Goal: Task Accomplishment & Management: Manage account settings

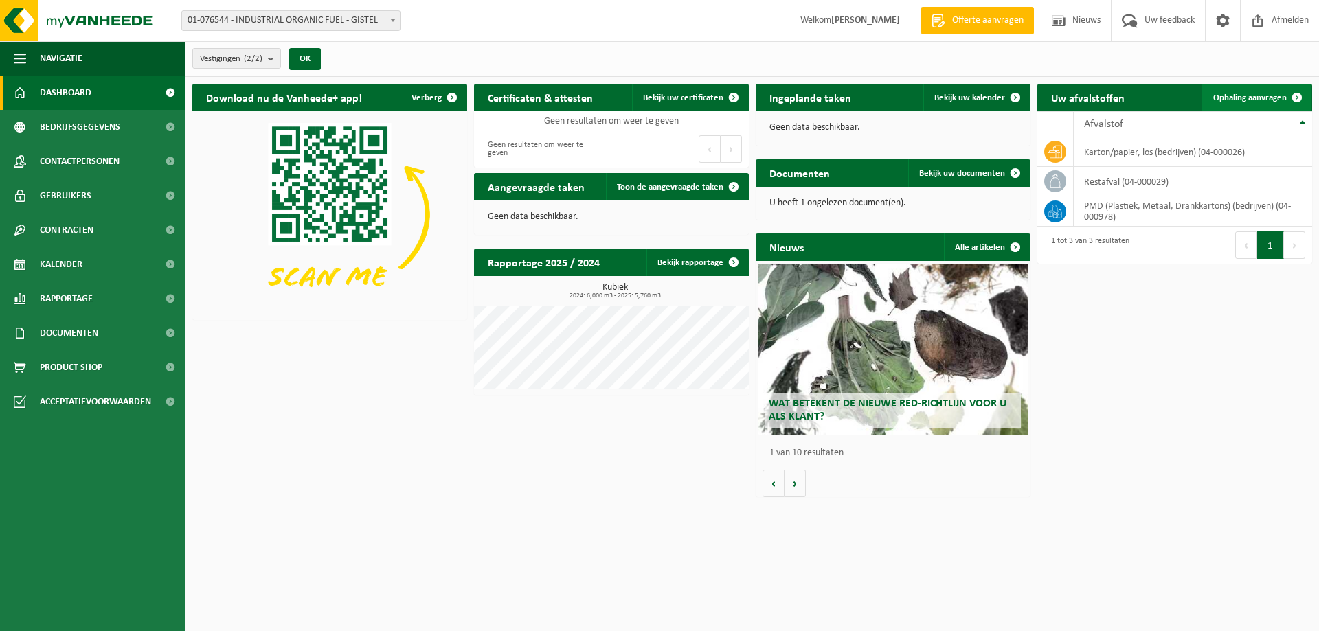
click at [1271, 98] on span "Ophaling aanvragen" at bounding box center [1249, 97] width 73 height 9
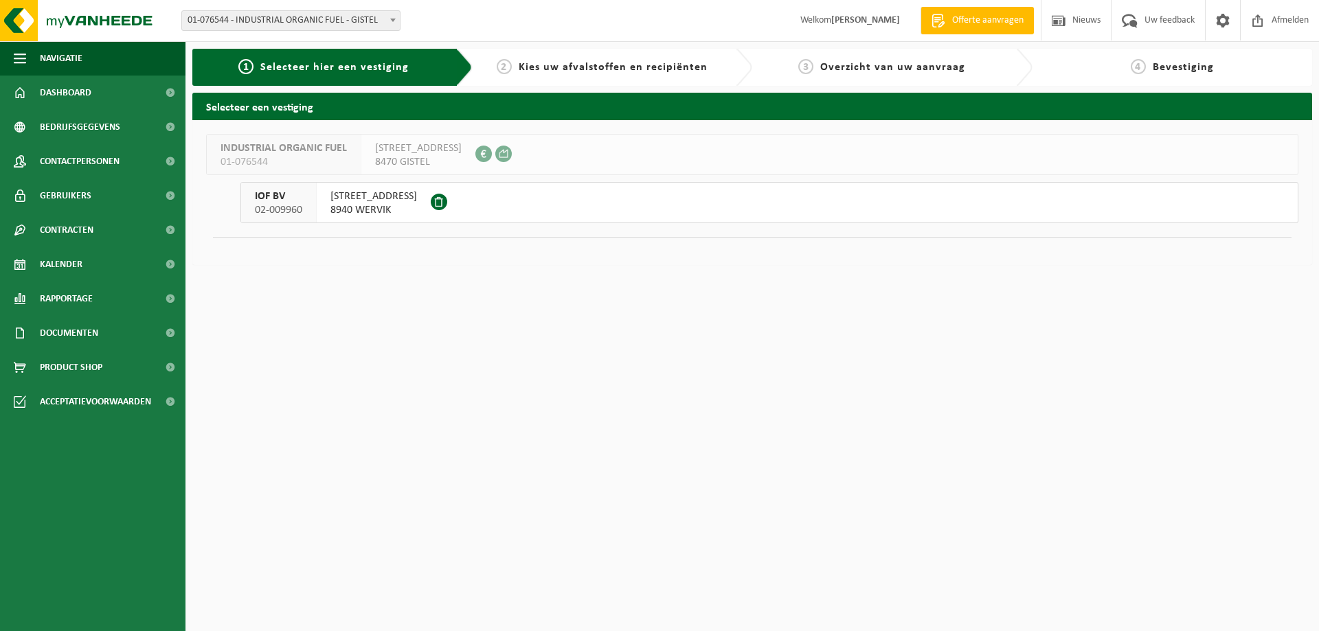
click at [417, 196] on span "MENENSESTEENWEG 255" at bounding box center [373, 197] width 87 height 14
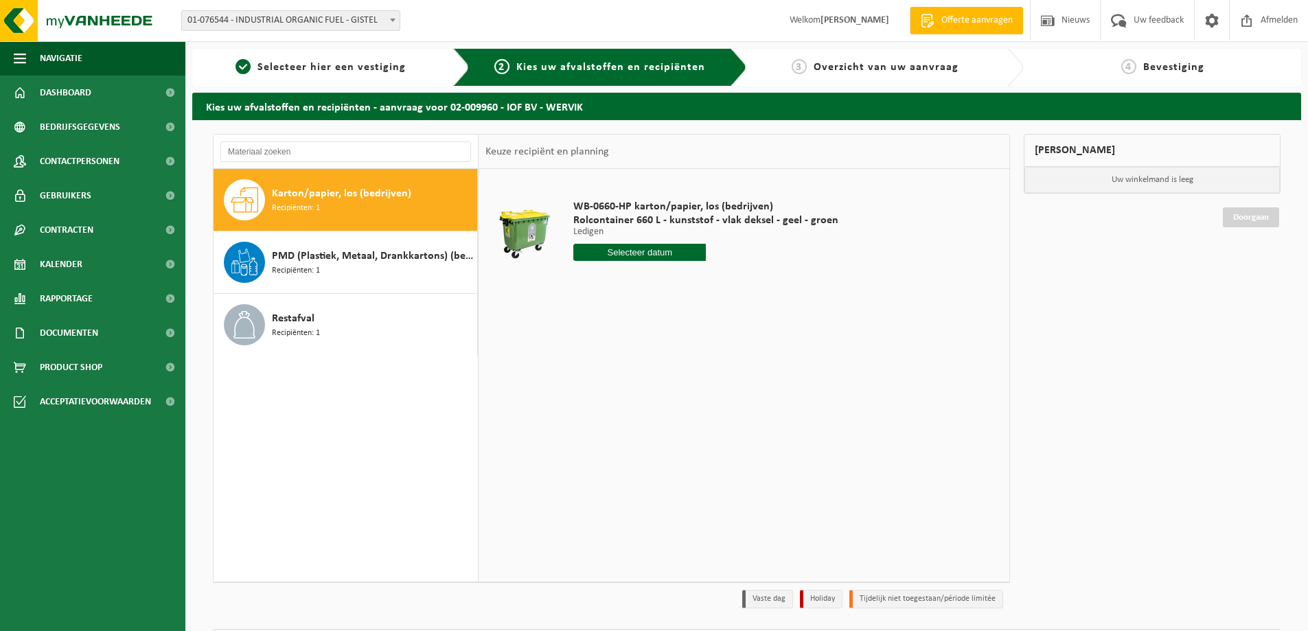
click at [356, 211] on div "Karton/papier, los (bedrijven) Recipiënten: 1" at bounding box center [373, 199] width 202 height 41
click at [640, 250] on input "text" at bounding box center [639, 252] width 133 height 17
click at [661, 374] on div "18" at bounding box center [659, 374] width 24 height 22
type input "Van [DATE]"
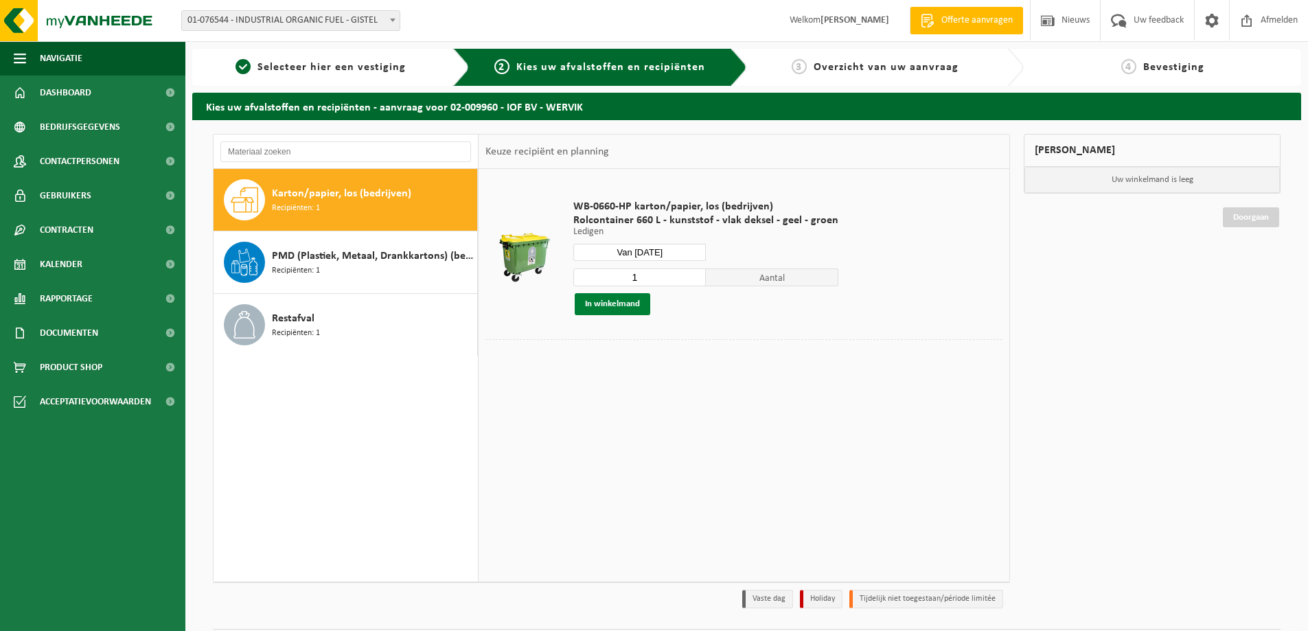
click at [620, 302] on button "In winkelmand" at bounding box center [613, 304] width 76 height 22
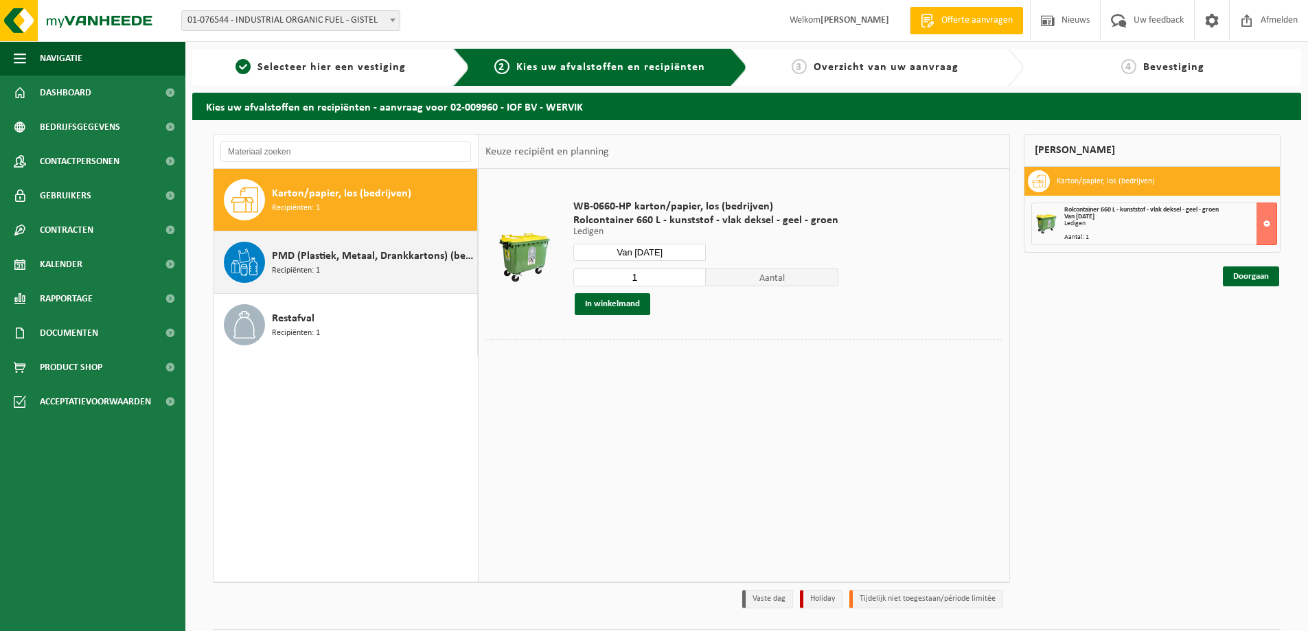
click at [350, 254] on span "PMD (Plastiek, Metaal, Drankkartons) (bedrijven)" at bounding box center [373, 256] width 202 height 16
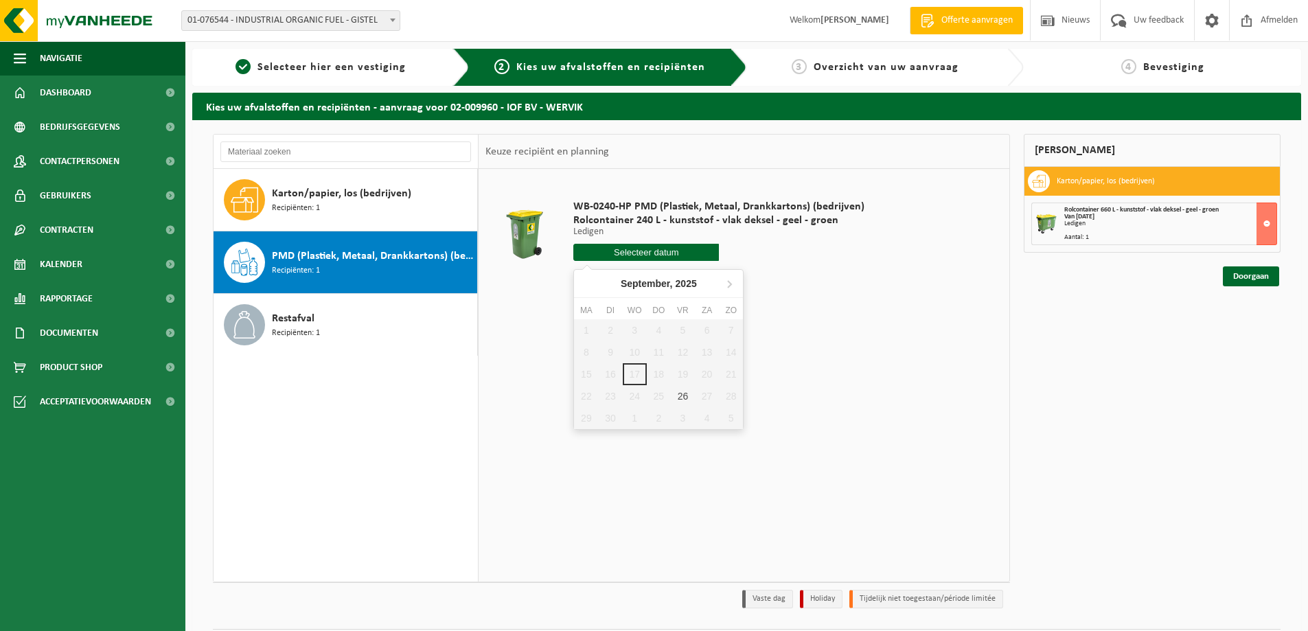
click at [656, 251] on input "text" at bounding box center [646, 252] width 146 height 17
click at [681, 396] on div "26" at bounding box center [683, 396] width 24 height 22
type input "Van 2025-09-26"
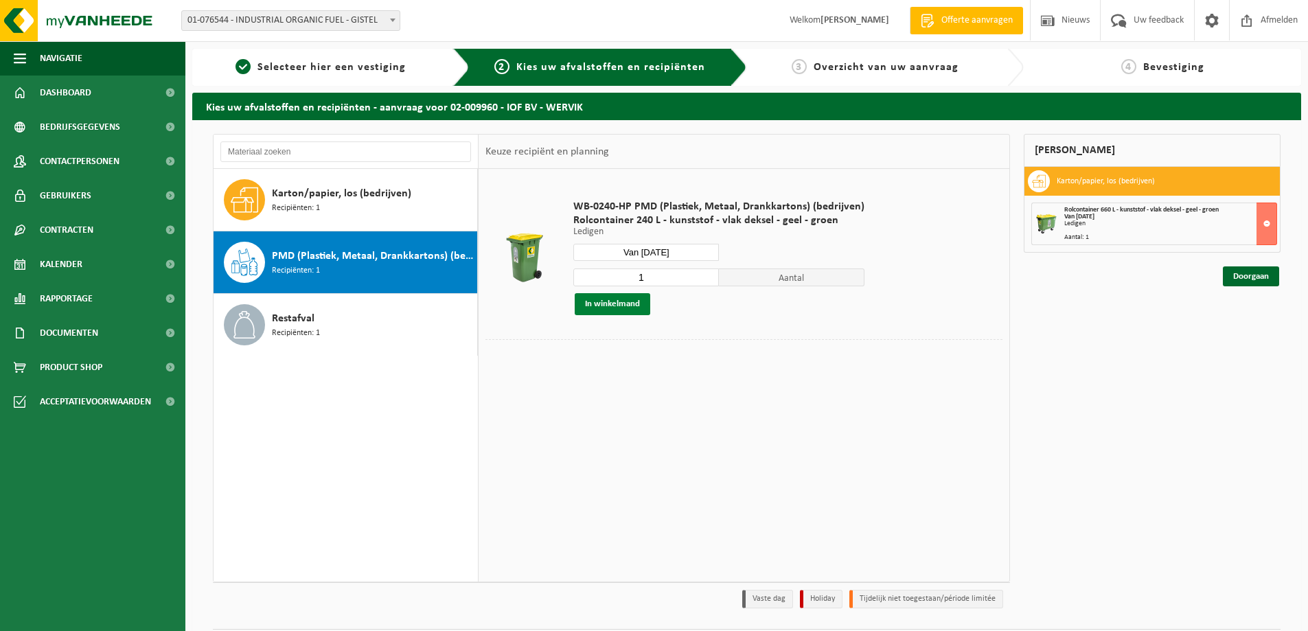
click at [615, 308] on button "In winkelmand" at bounding box center [613, 304] width 76 height 22
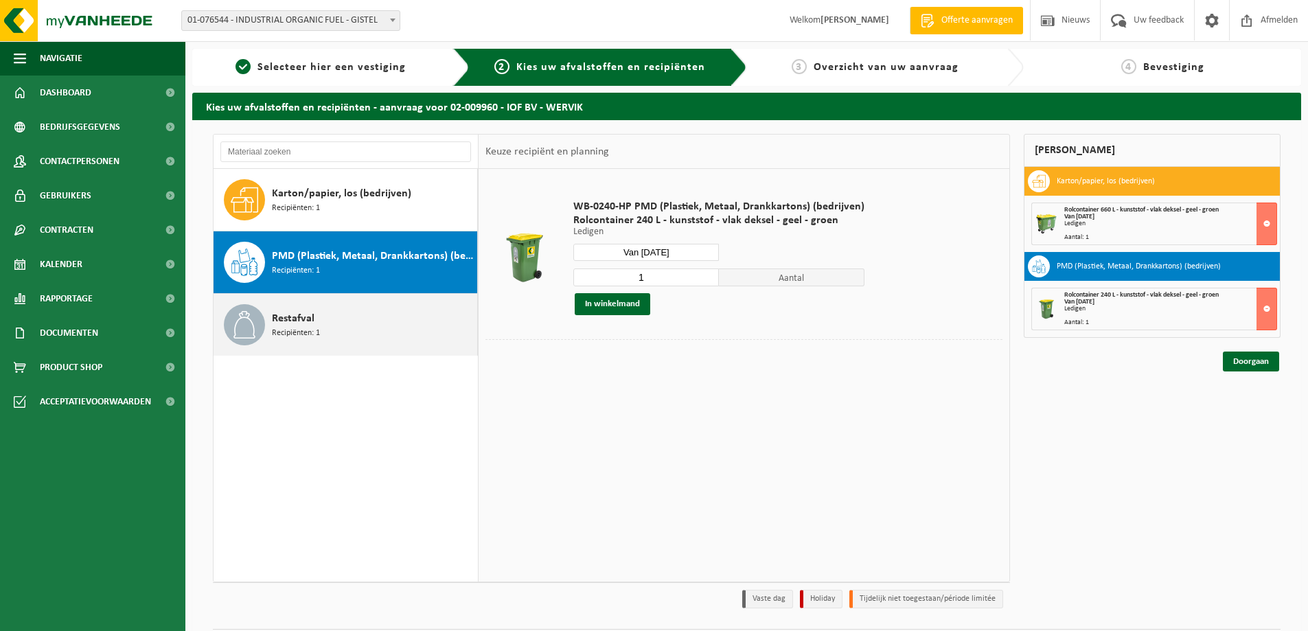
click at [288, 319] on span "Restafval" at bounding box center [293, 318] width 43 height 16
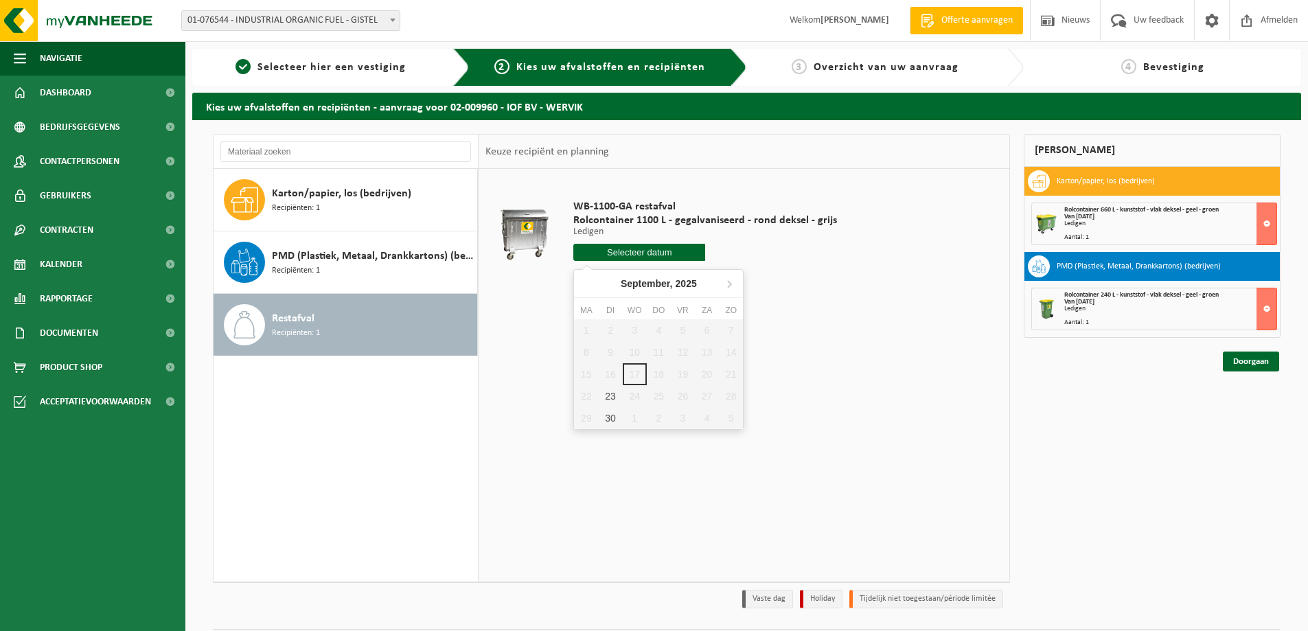
click at [633, 258] on input "text" at bounding box center [639, 252] width 132 height 17
click at [607, 394] on div "23" at bounding box center [610, 396] width 24 height 22
type input "Van 2025-09-23"
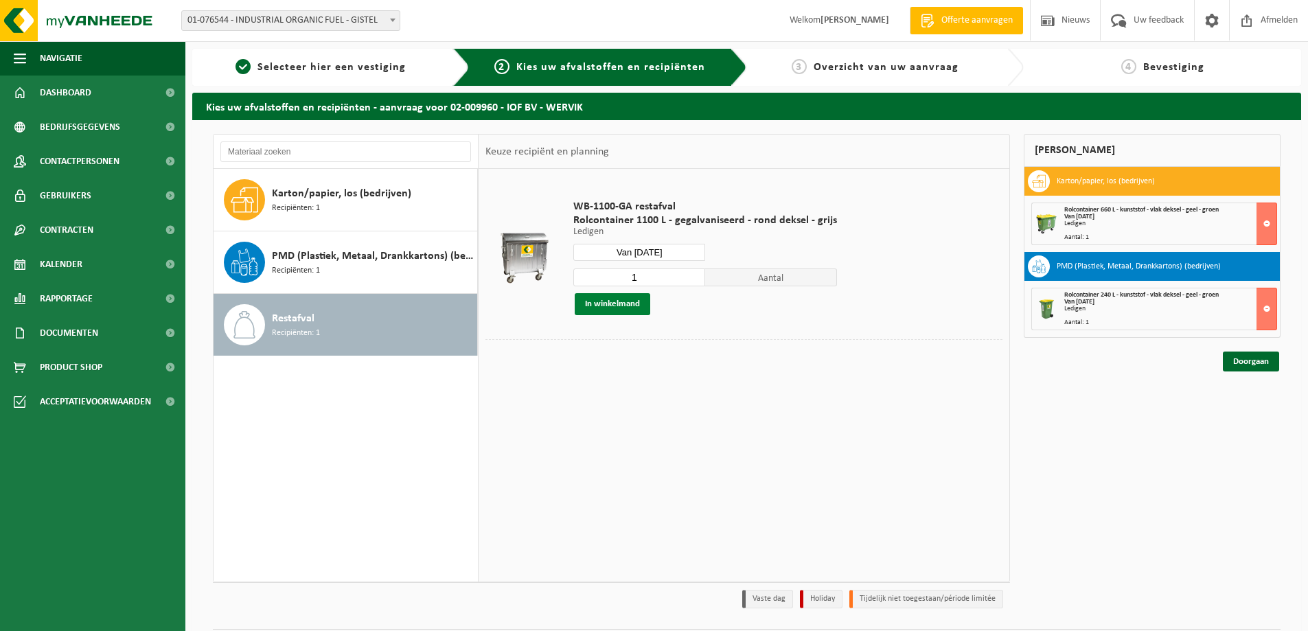
click at [616, 306] on button "In winkelmand" at bounding box center [613, 304] width 76 height 22
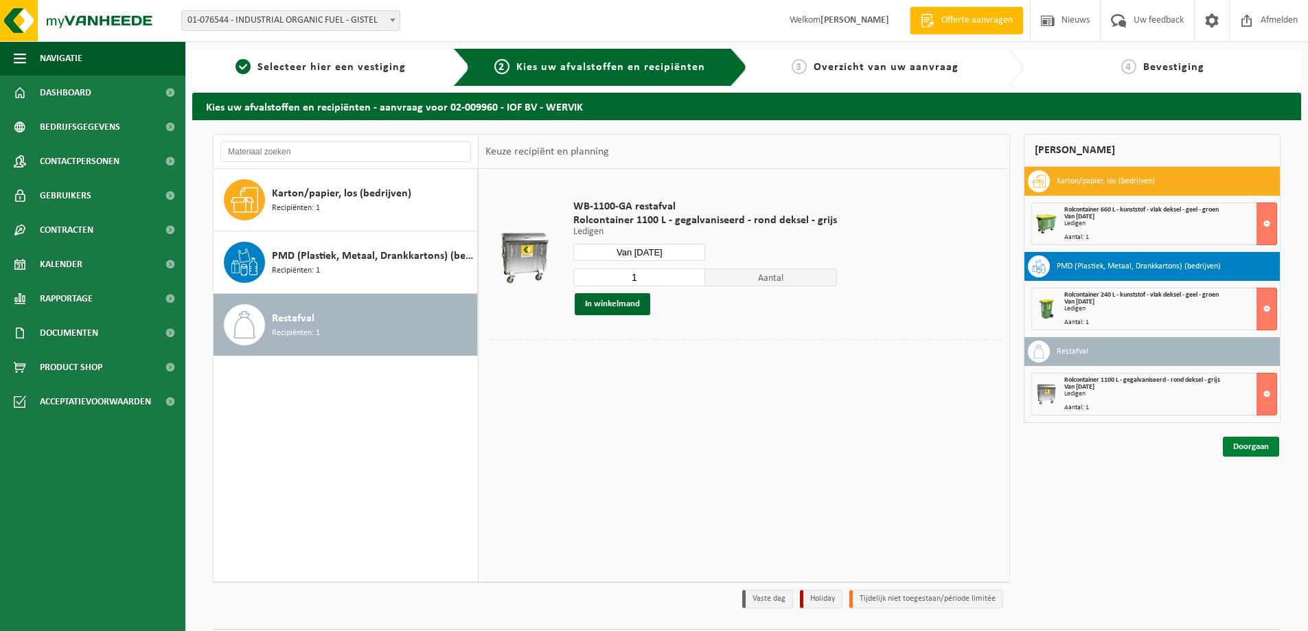
click at [1238, 448] on link "Doorgaan" at bounding box center [1251, 447] width 56 height 20
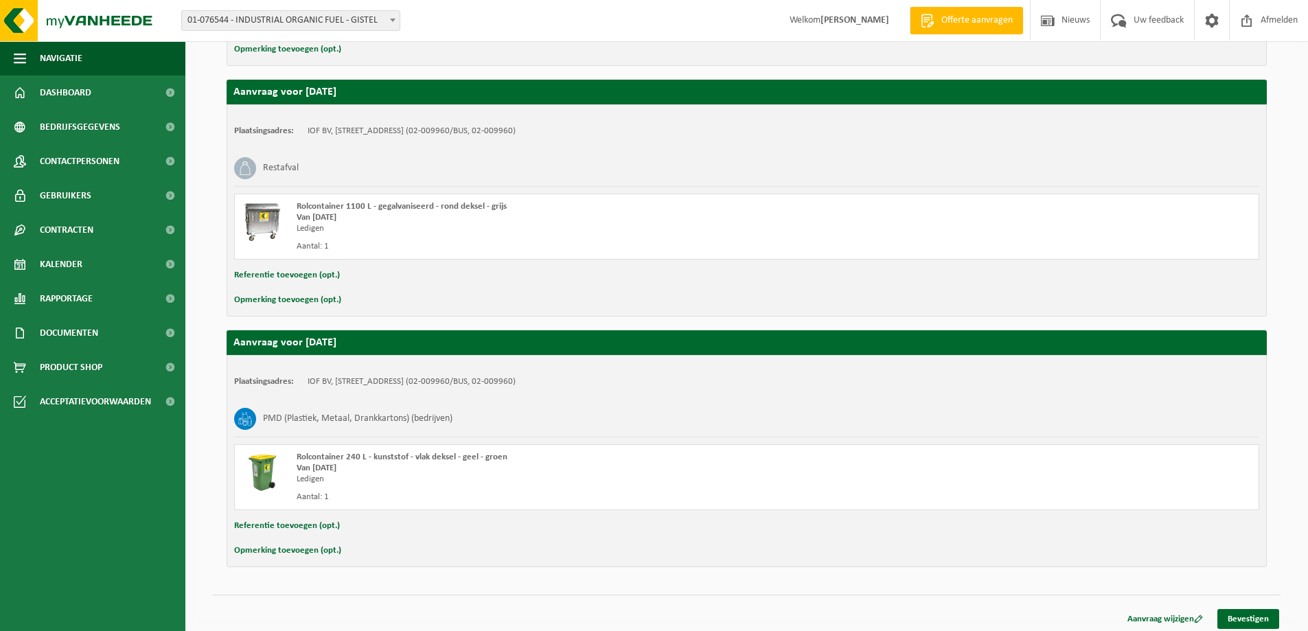
scroll to position [388, 0]
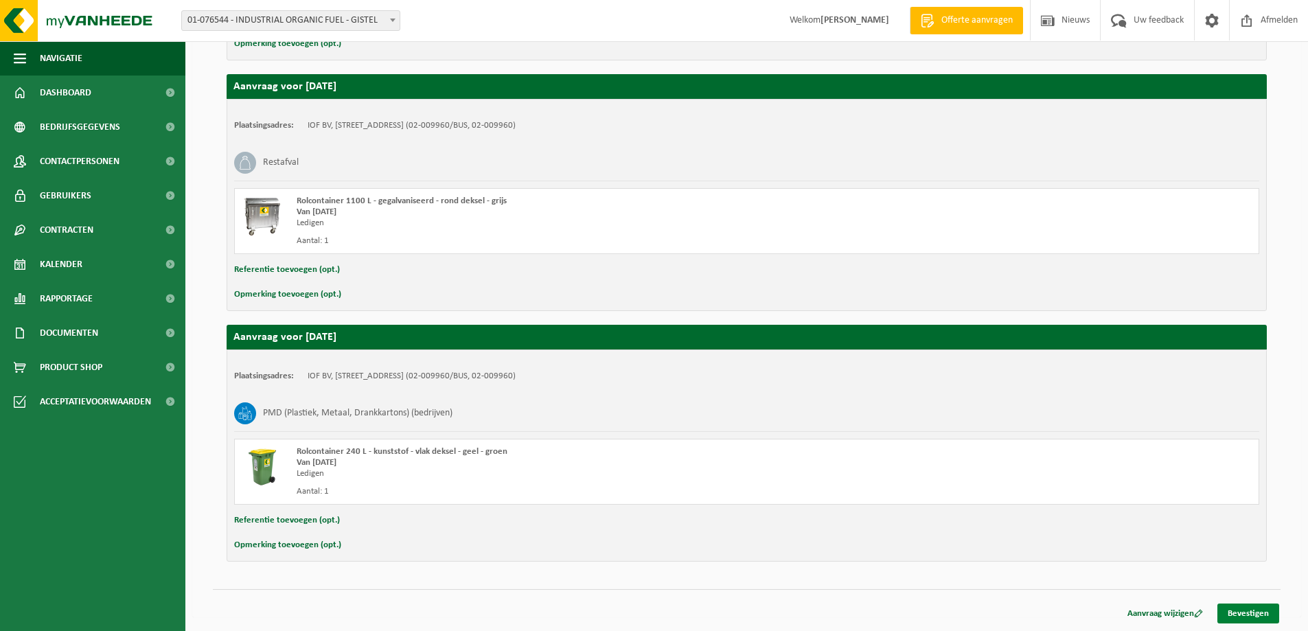
click at [1260, 611] on link "Bevestigen" at bounding box center [1249, 614] width 62 height 20
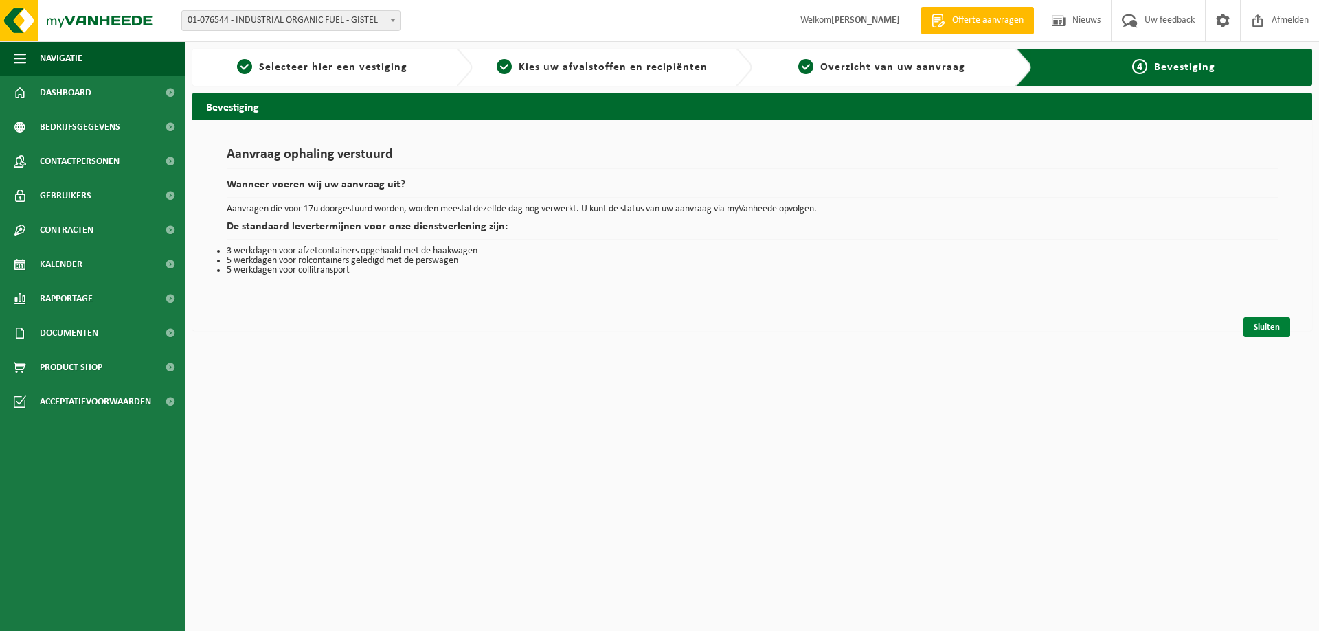
click at [1268, 330] on link "Sluiten" at bounding box center [1266, 327] width 47 height 20
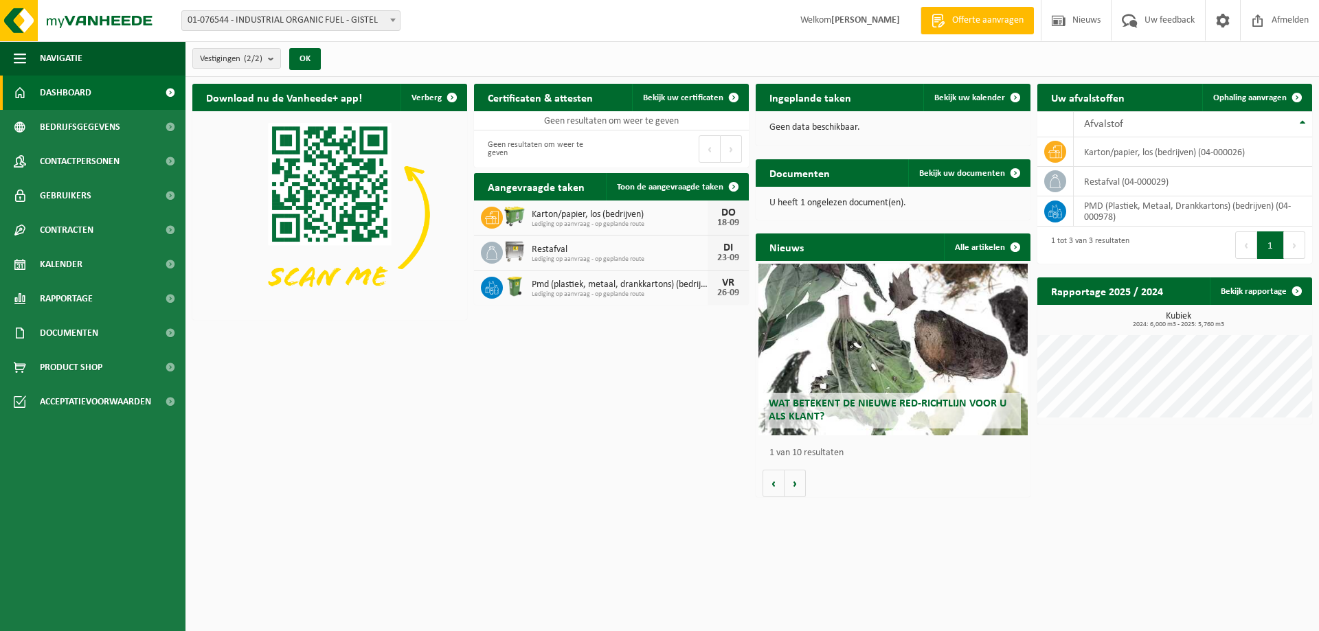
click at [866, 402] on span "Wat betekent de nieuwe RED-richtlijn voor u als klant?" at bounding box center [888, 410] width 238 height 24
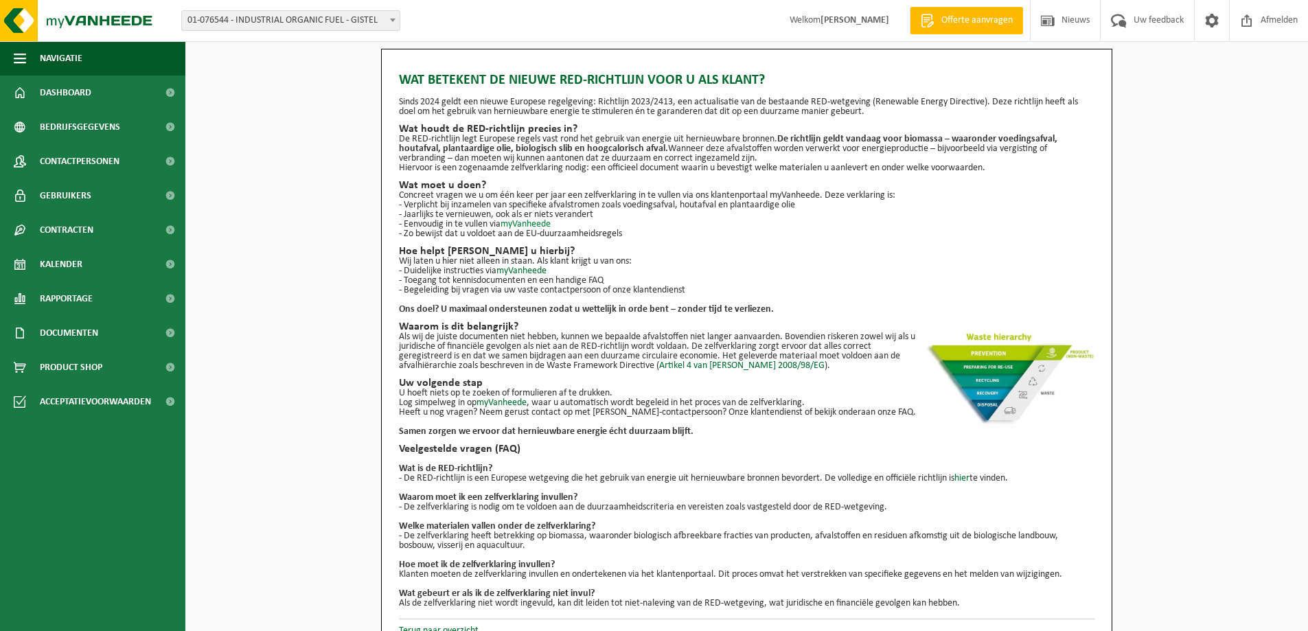
click at [531, 223] on link "myVanheede" at bounding box center [526, 224] width 50 height 10
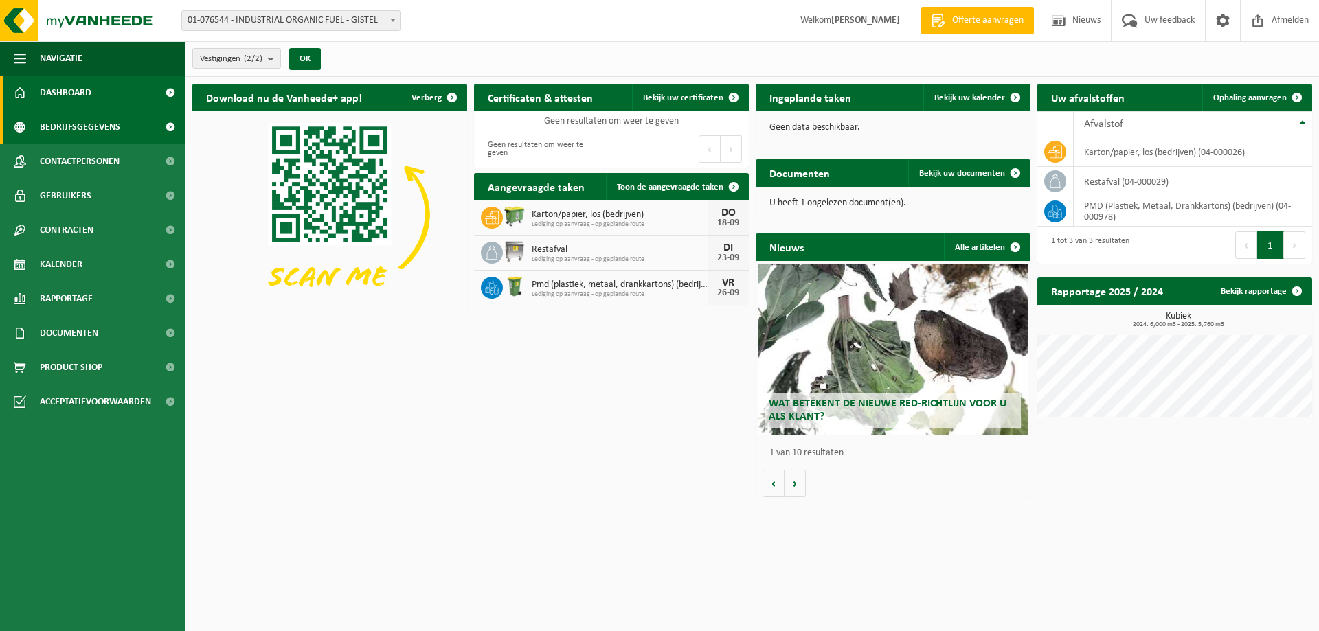
click at [93, 125] on span "Bedrijfsgegevens" at bounding box center [80, 127] width 80 height 34
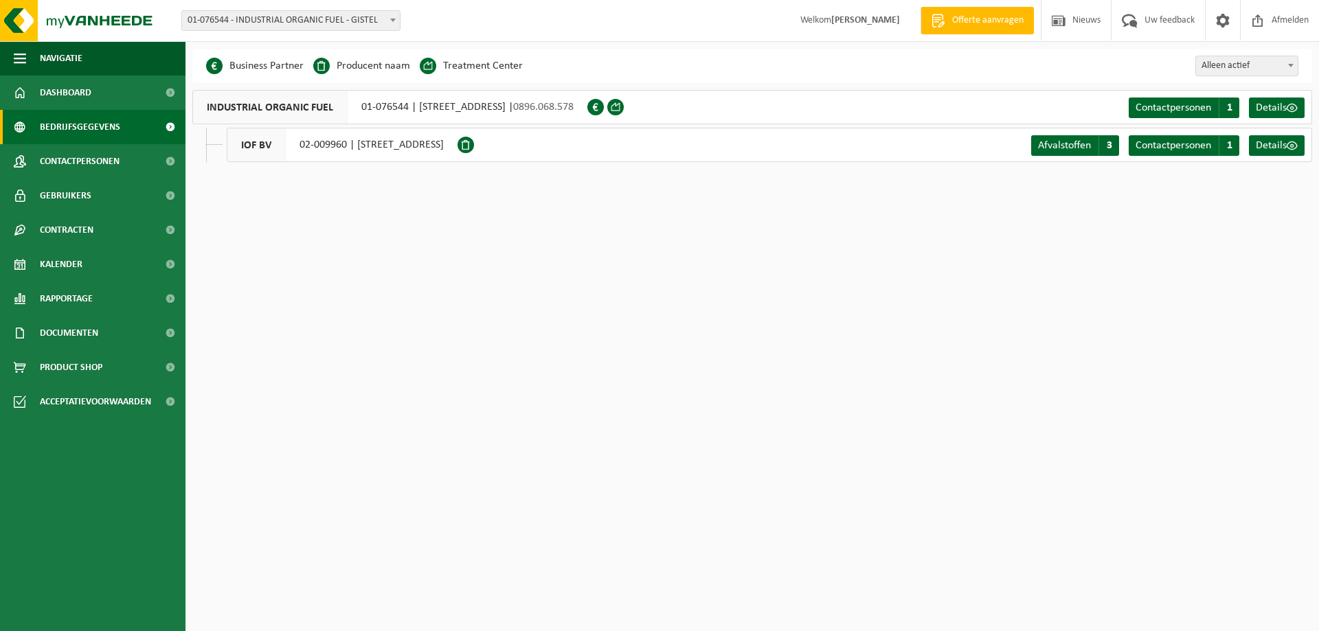
click at [84, 167] on span "Contactpersonen" at bounding box center [80, 161] width 80 height 34
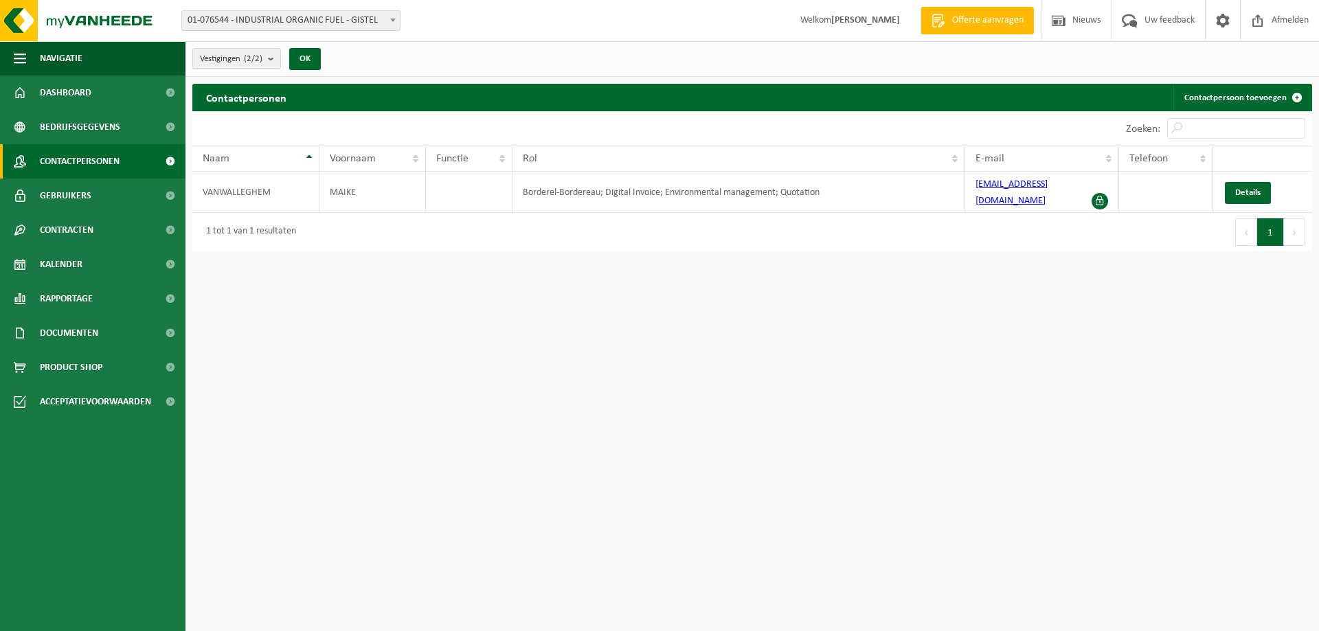
click at [74, 195] on span "Gebruikers" at bounding box center [66, 196] width 52 height 34
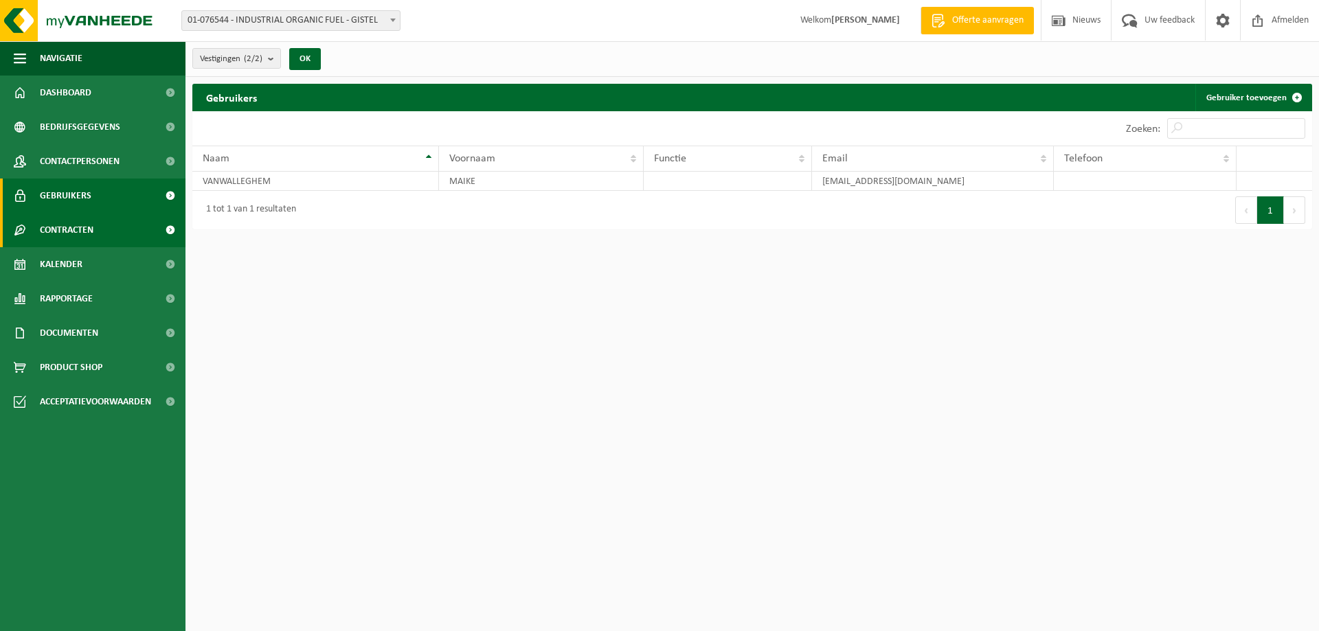
click at [71, 233] on span "Contracten" at bounding box center [67, 230] width 54 height 34
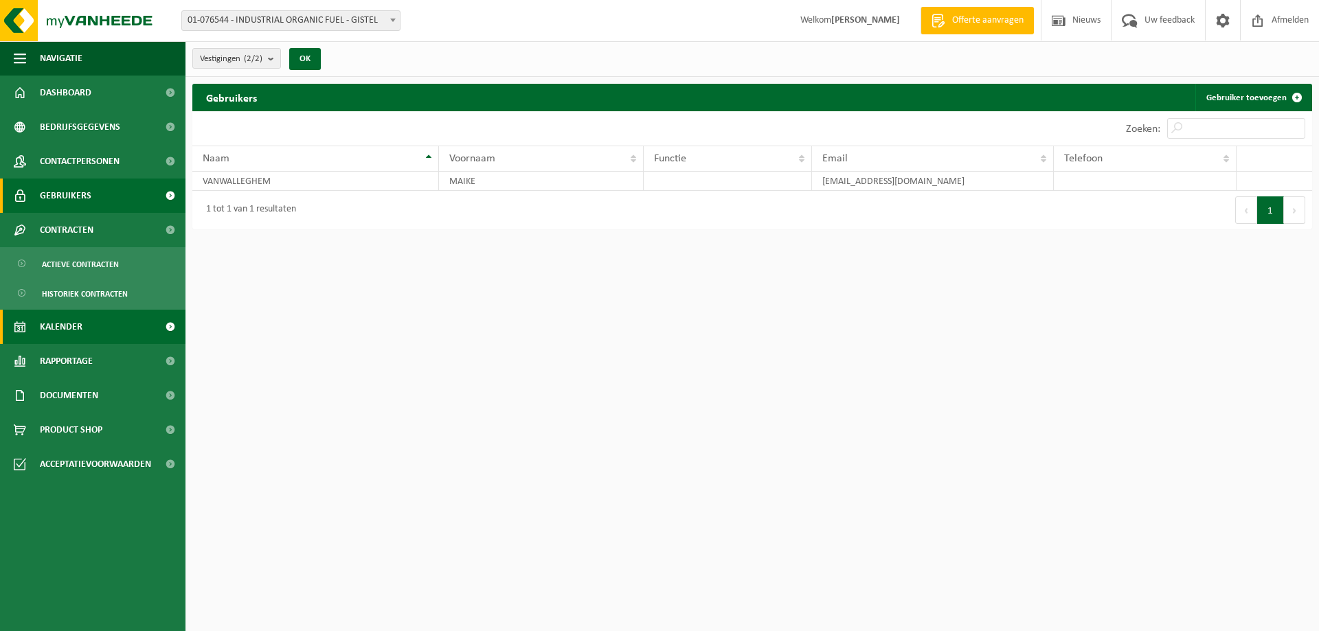
click at [73, 321] on span "Kalender" at bounding box center [61, 327] width 43 height 34
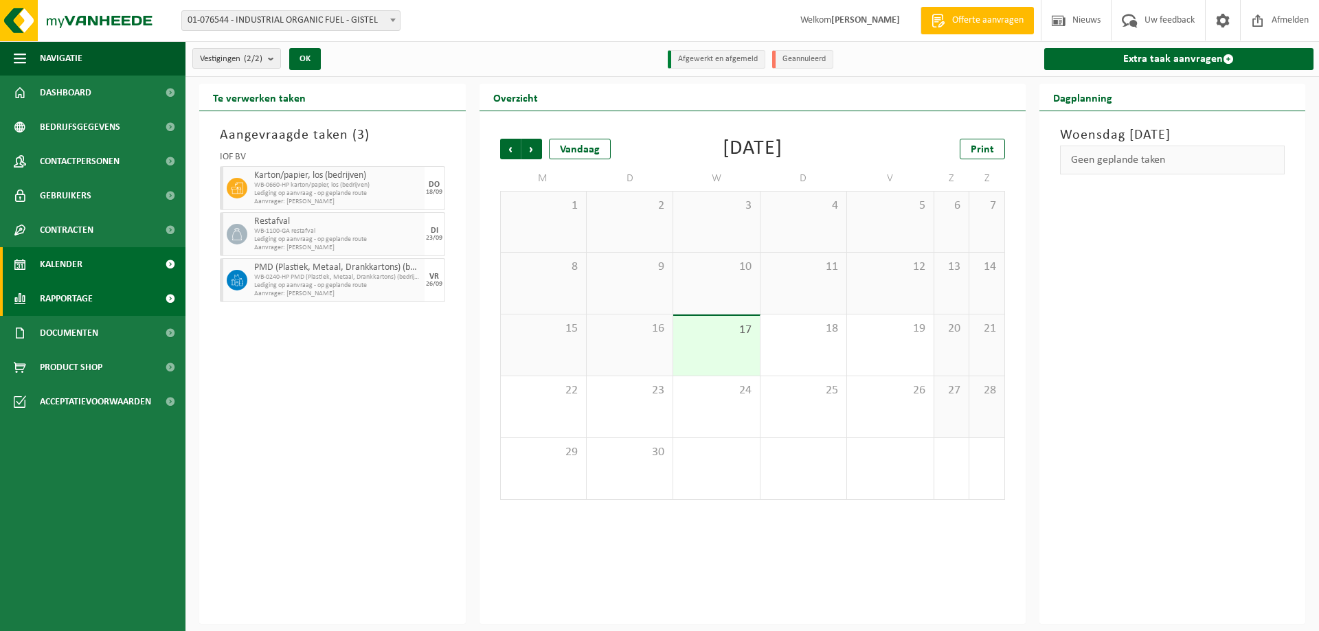
click at [81, 293] on span "Rapportage" at bounding box center [66, 299] width 53 height 34
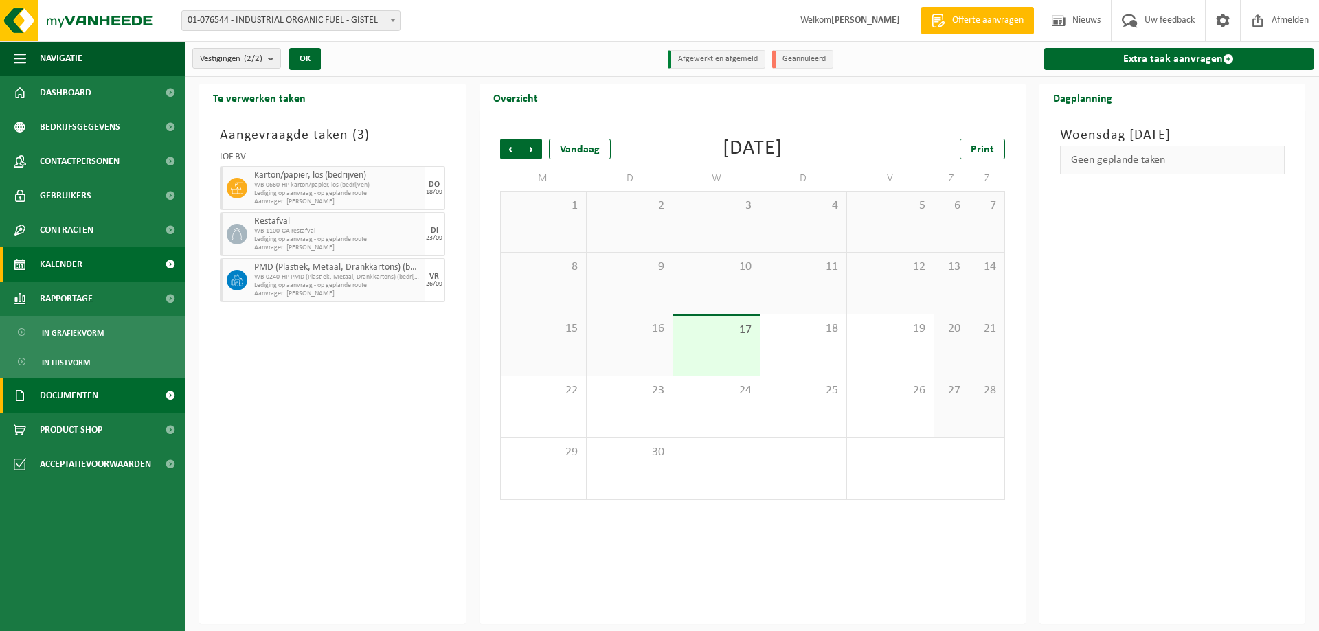
click at [67, 402] on span "Documenten" at bounding box center [69, 395] width 58 height 34
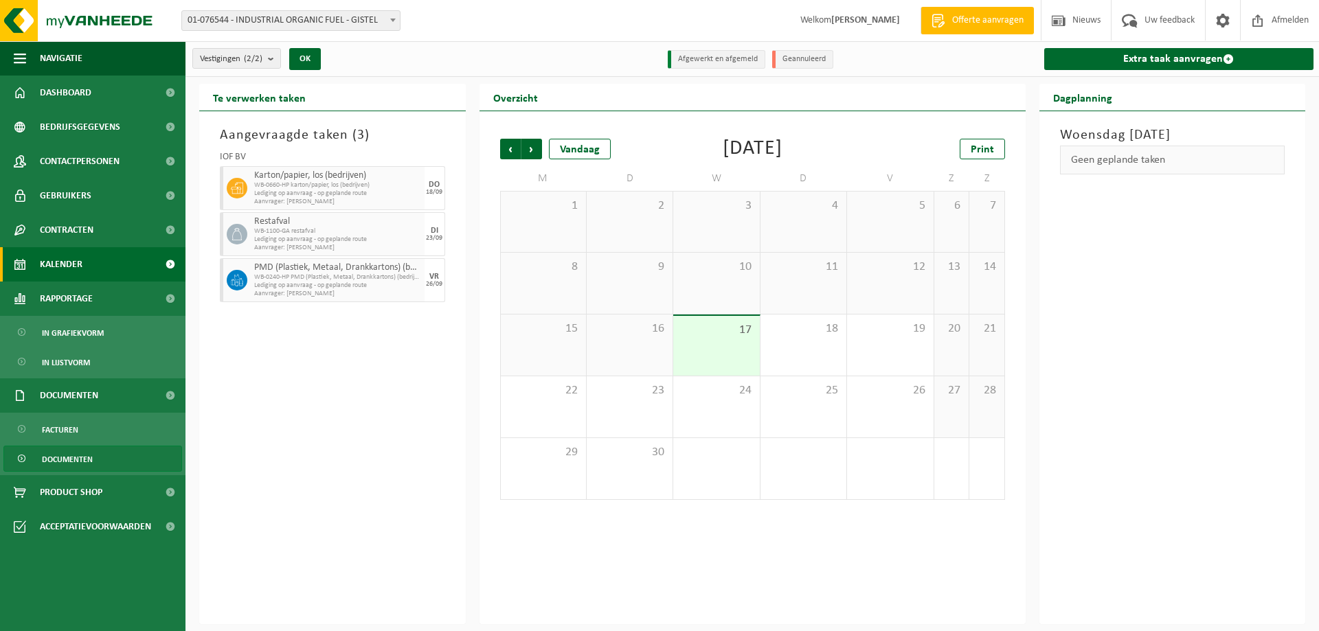
click at [69, 453] on span "Documenten" at bounding box center [67, 459] width 51 height 26
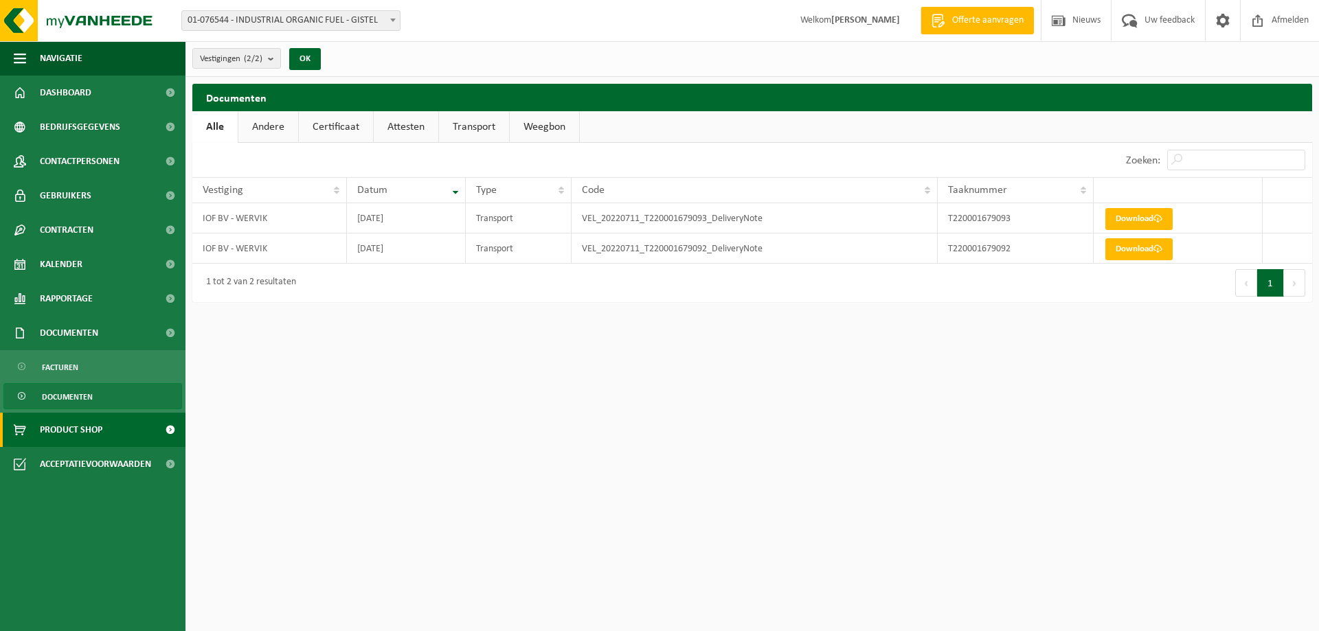
click at [69, 428] on span "Product Shop" at bounding box center [71, 430] width 62 height 34
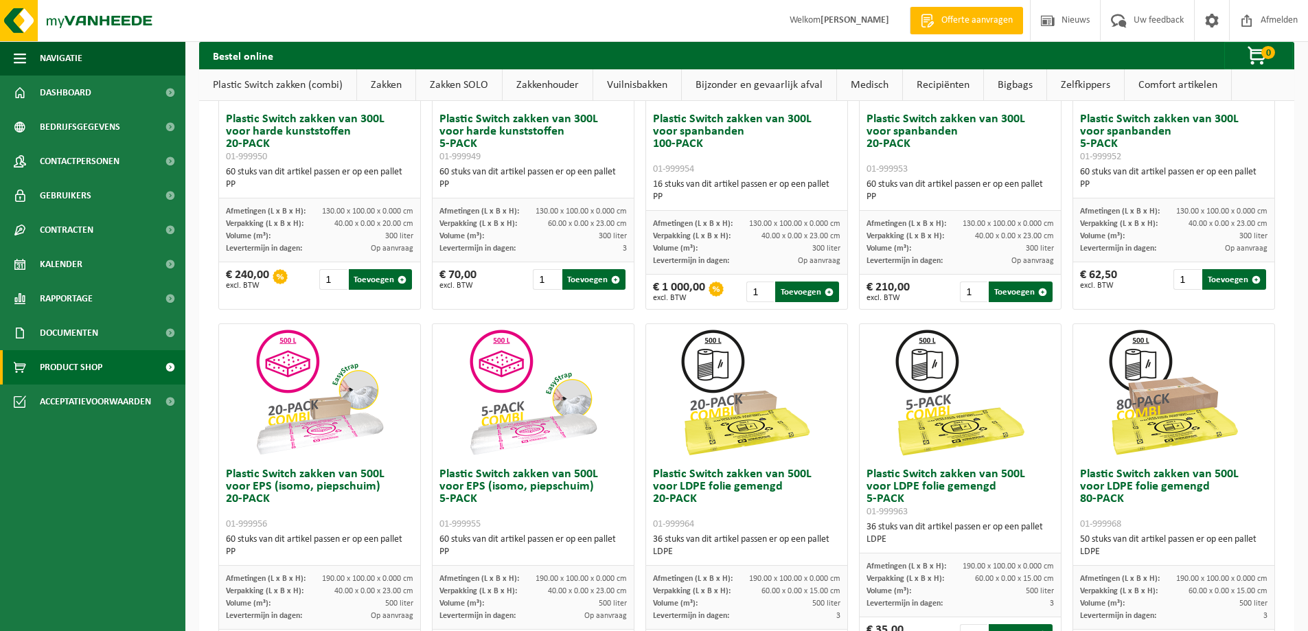
scroll to position [275, 0]
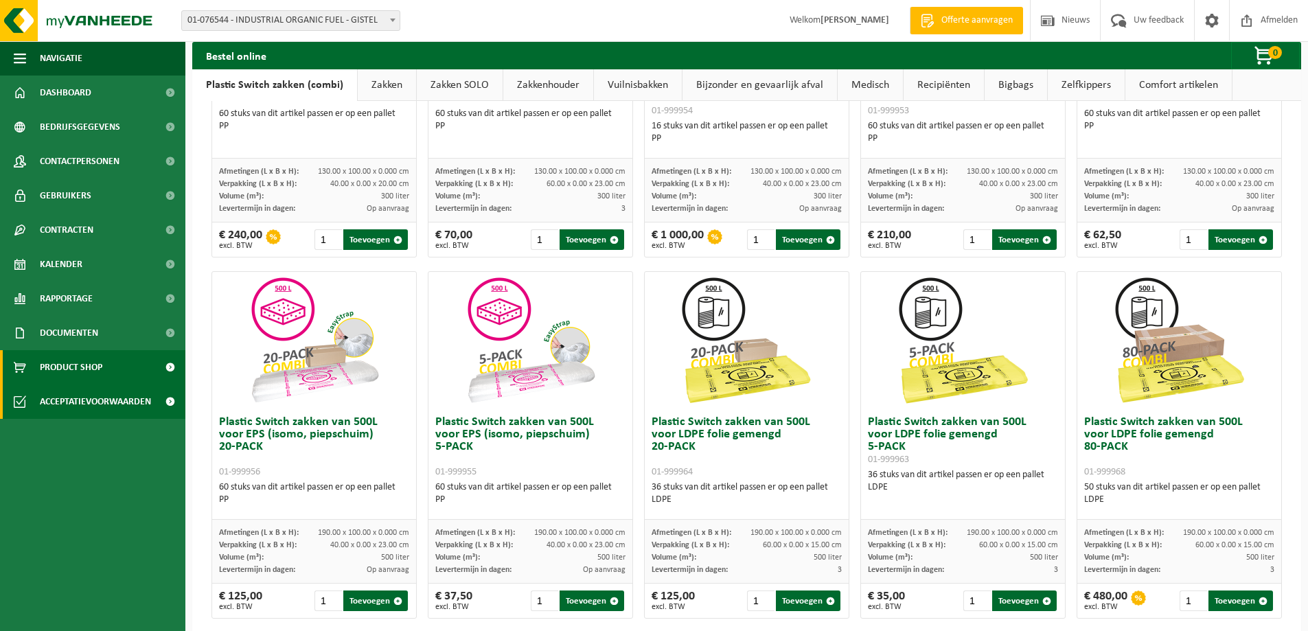
click at [78, 405] on span "Acceptatievoorwaarden" at bounding box center [95, 402] width 111 height 34
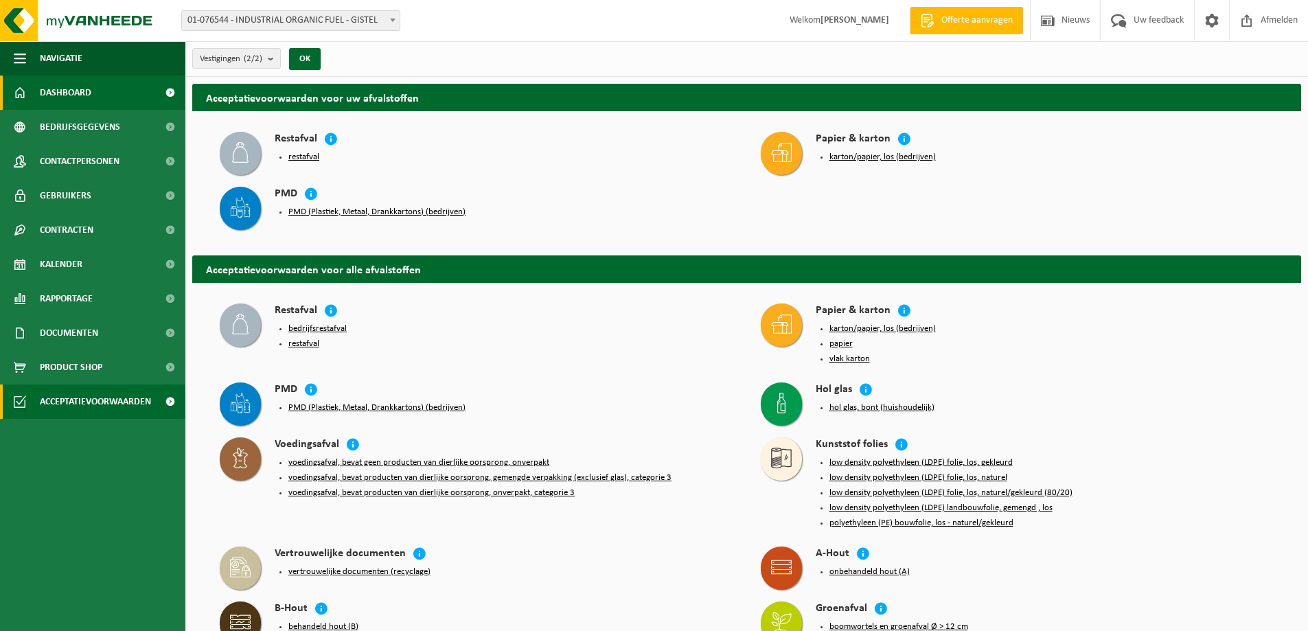
click at [62, 87] on span "Dashboard" at bounding box center [66, 93] width 52 height 34
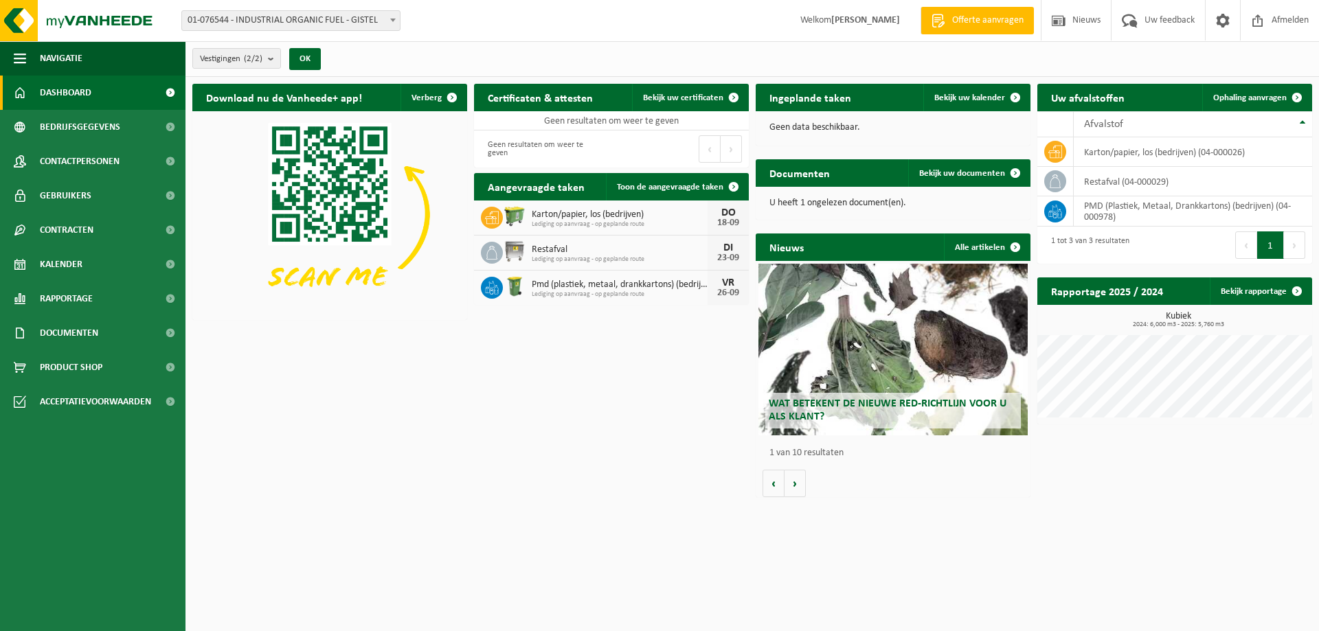
click at [858, 398] on span "Wat betekent de nieuwe RED-richtlijn voor u als klant?" at bounding box center [888, 410] width 238 height 24
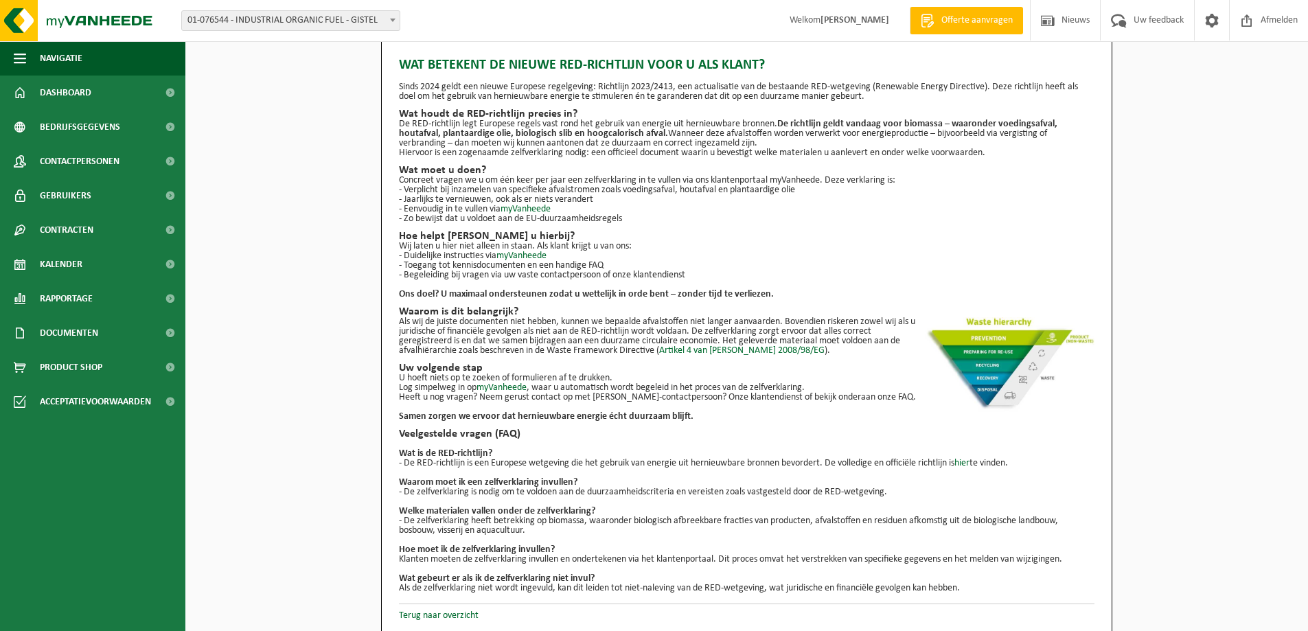
scroll to position [19, 0]
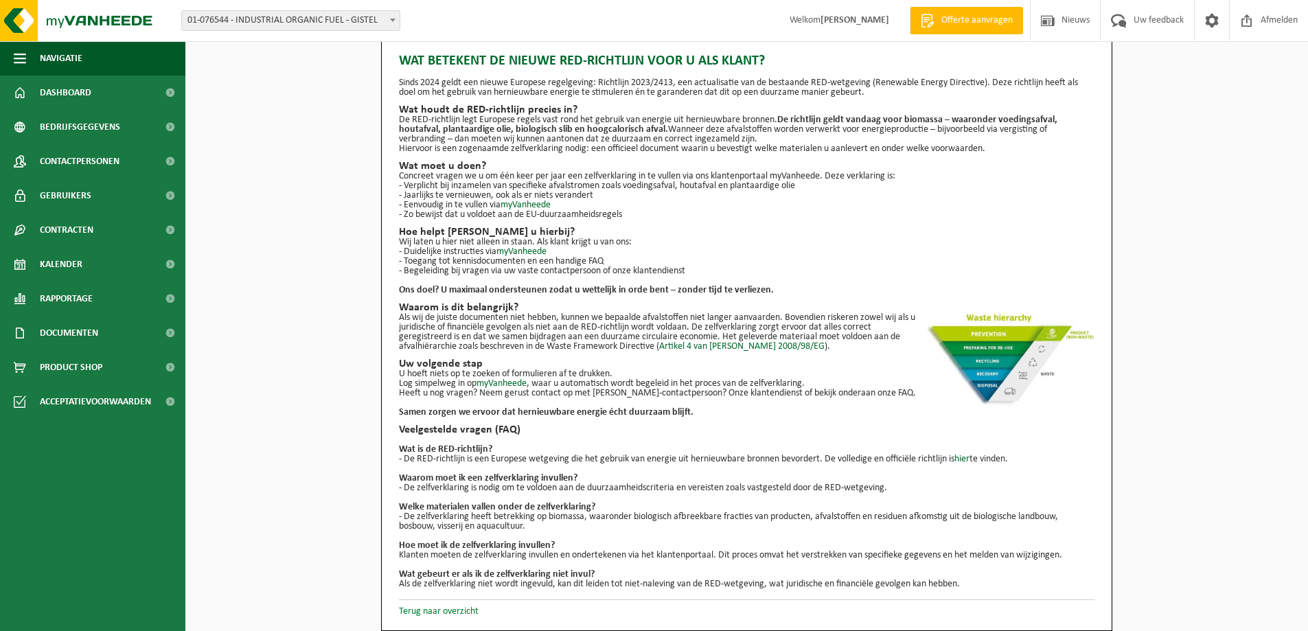
click at [454, 614] on link "Terug naar overzicht" at bounding box center [439, 611] width 80 height 10
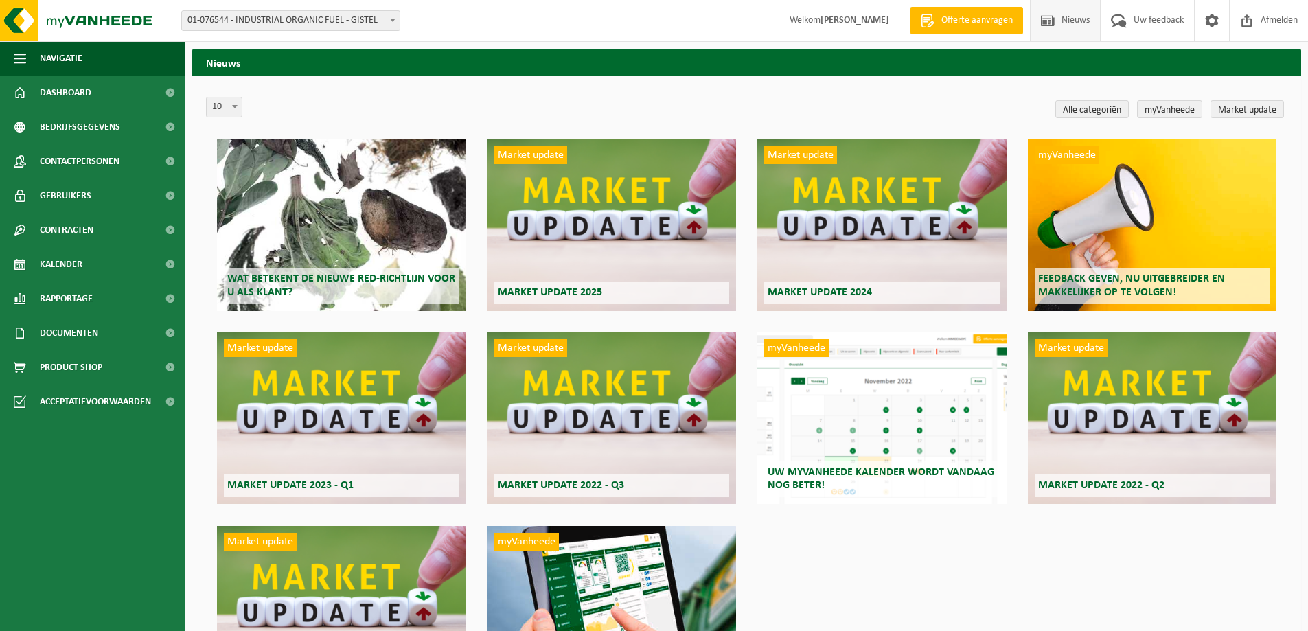
click at [297, 17] on span "01-076544 - INDUSTRIAL ORGANIC FUEL - GISTEL" at bounding box center [291, 20] width 218 height 19
select select "25597"
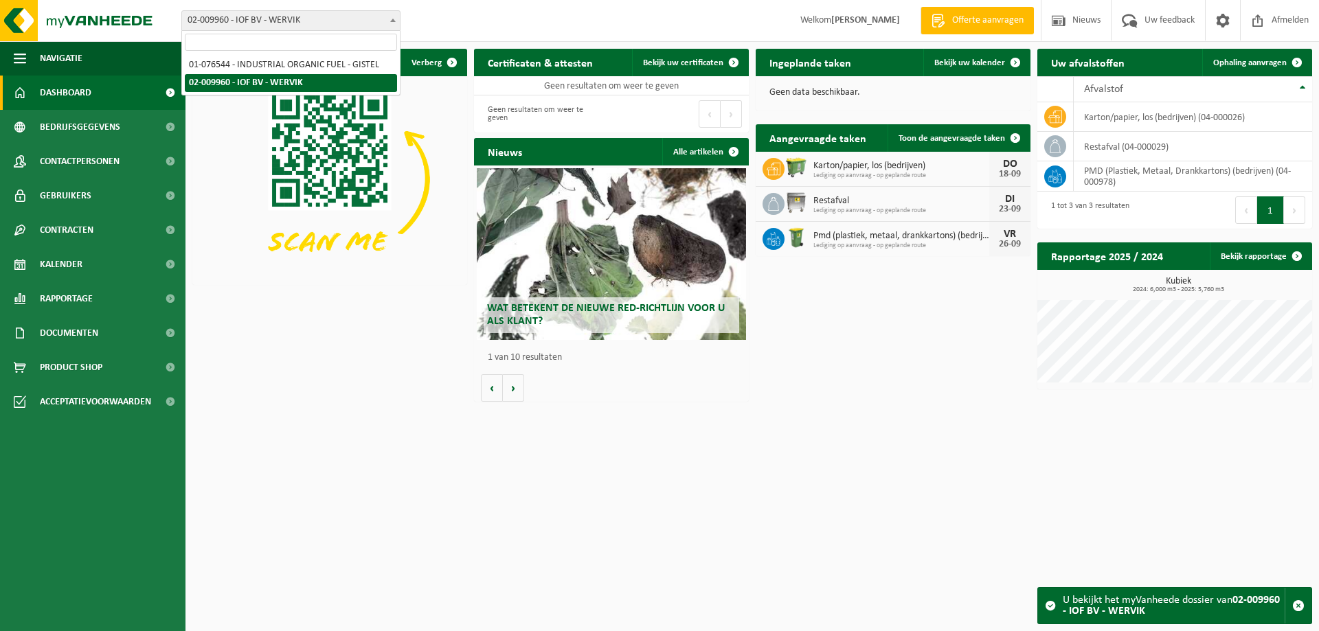
click at [317, 19] on span "02-009960 - IOF BV - WERVIK" at bounding box center [291, 20] width 218 height 19
select select "114792"
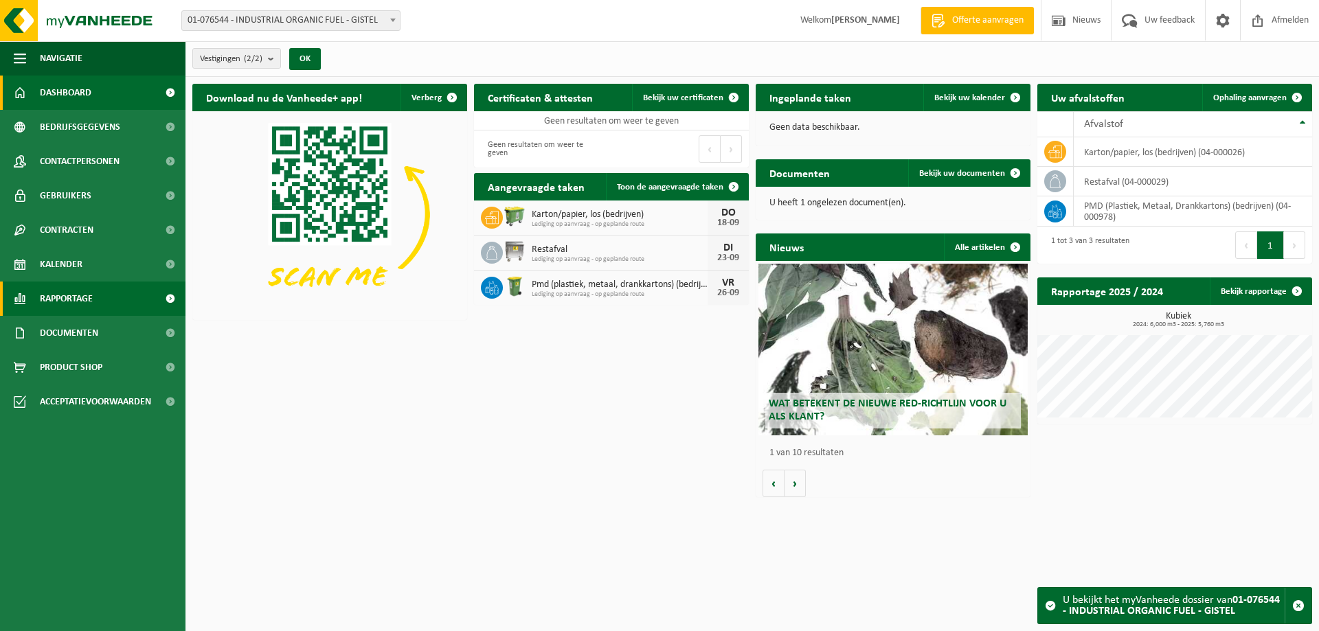
click at [60, 301] on span "Rapportage" at bounding box center [66, 299] width 53 height 34
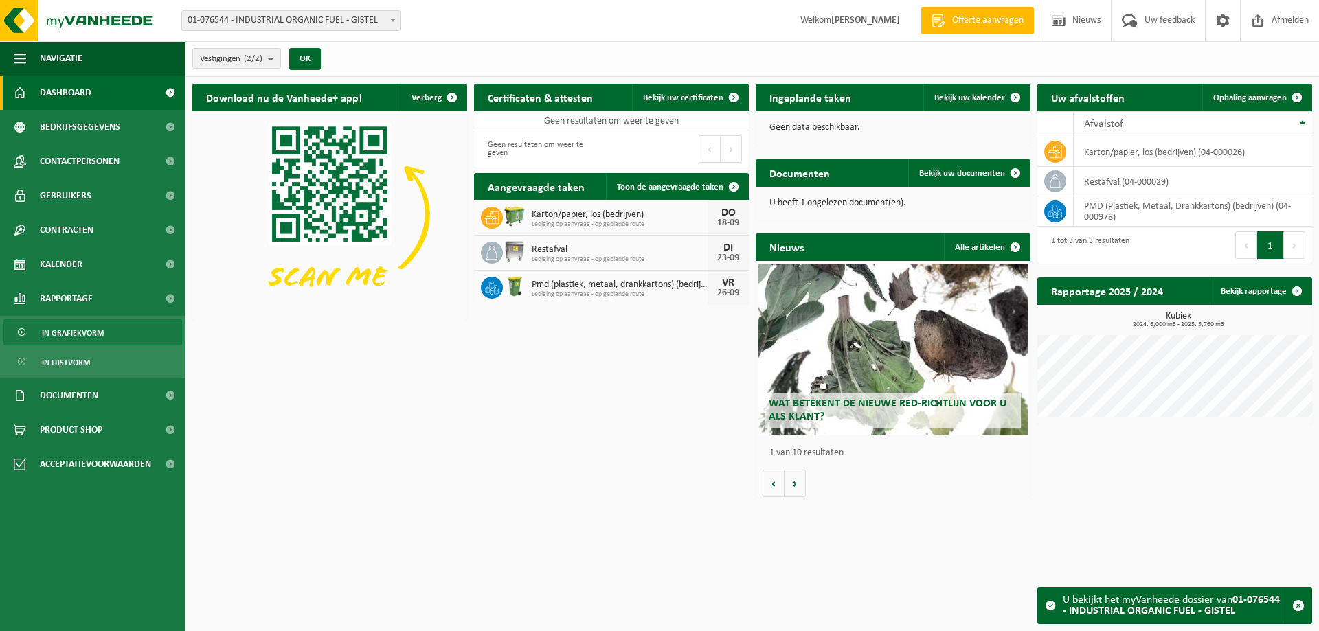
click at [66, 334] on span "In grafiekvorm" at bounding box center [73, 333] width 62 height 26
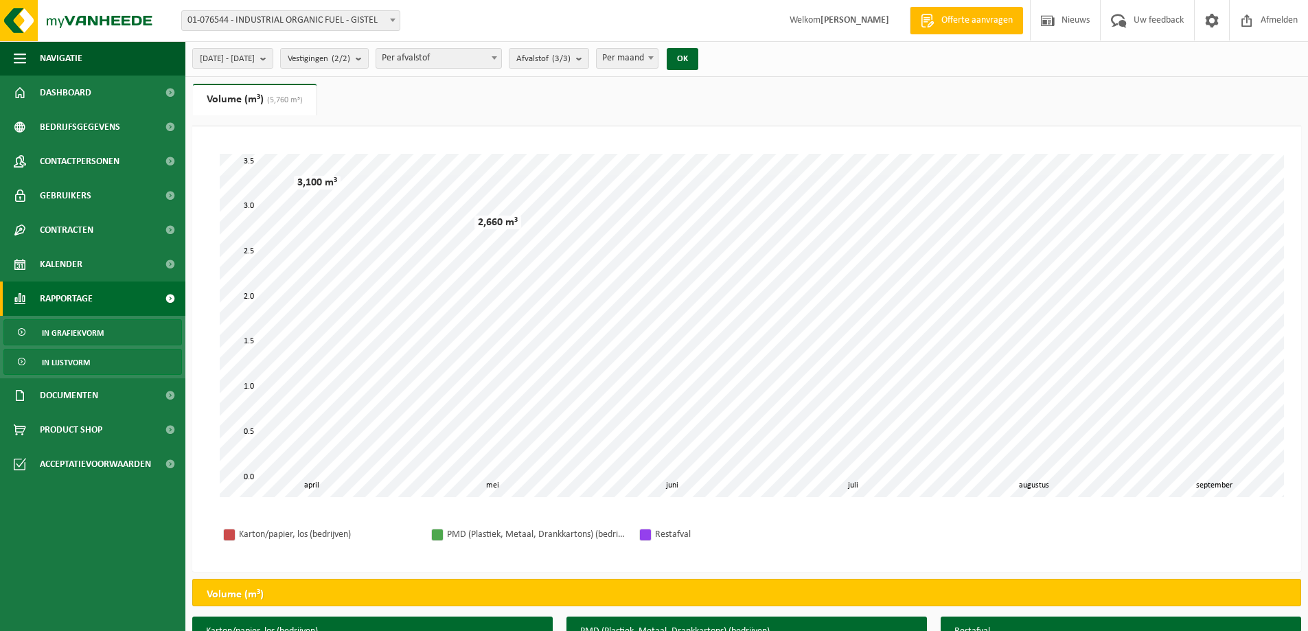
click at [58, 367] on span "In lijstvorm" at bounding box center [66, 363] width 48 height 26
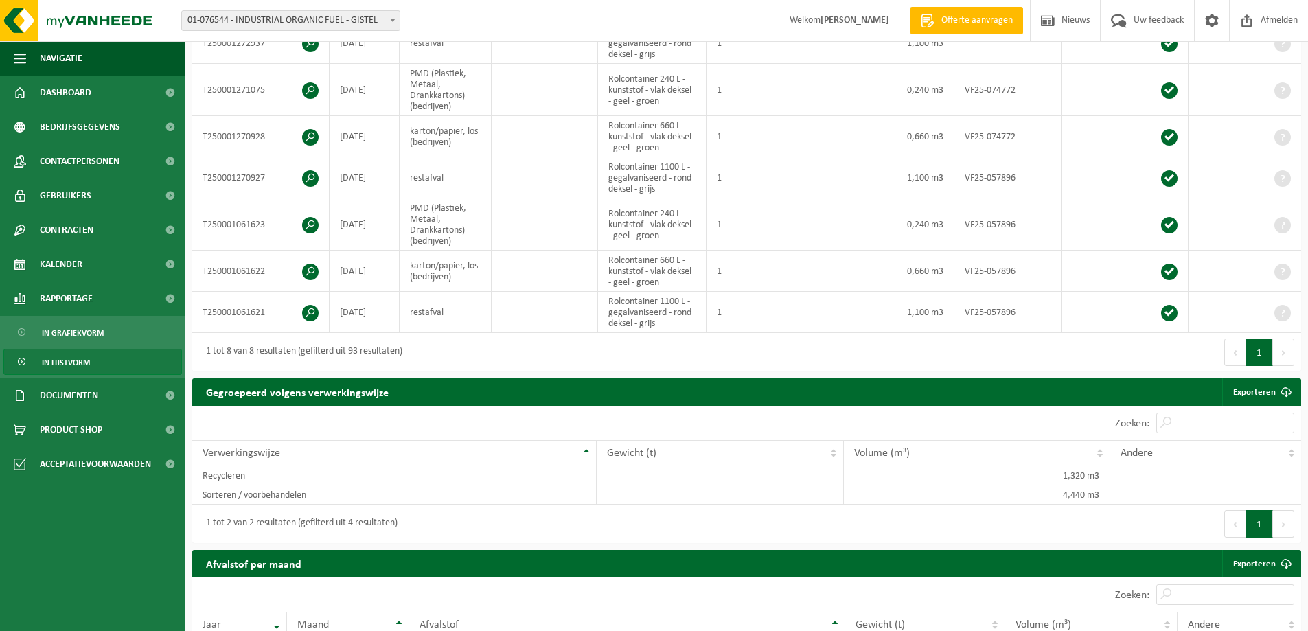
scroll to position [343, 0]
